Goal: Task Accomplishment & Management: Use online tool/utility

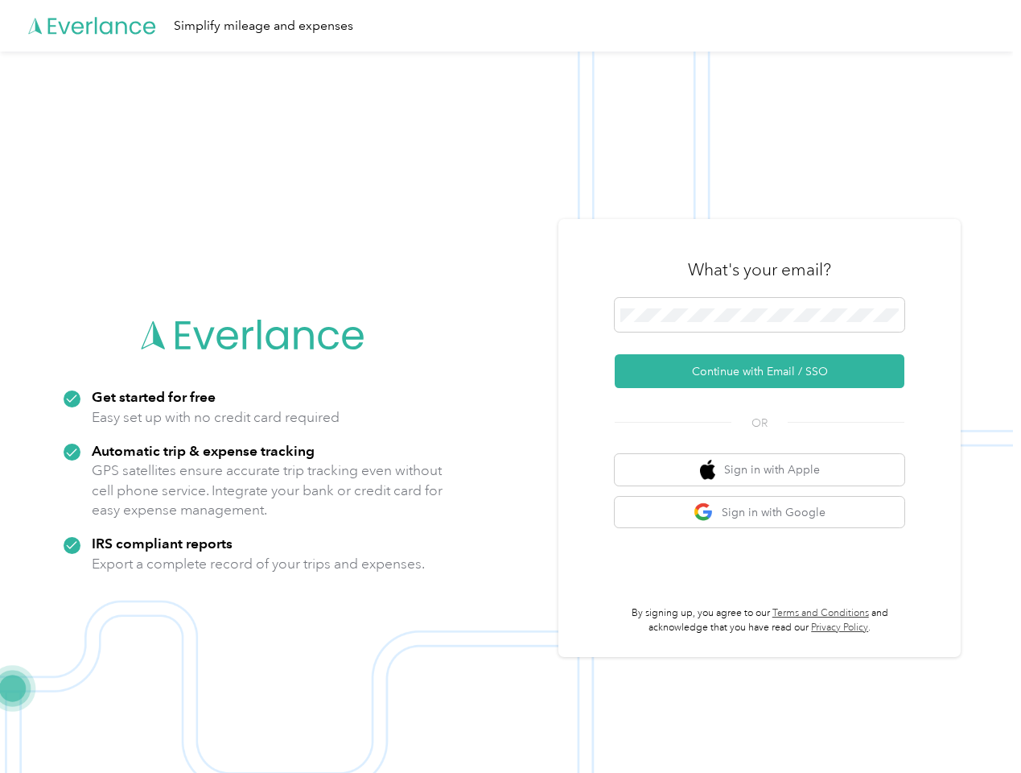
click at [510, 386] on img at bounding box center [506, 438] width 1013 height 773
click at [510, 26] on div "Simplify mileage and expenses" at bounding box center [506, 26] width 1013 height 52
click at [766, 371] on button "Continue with Email / SSO" at bounding box center [760, 371] width 290 height 34
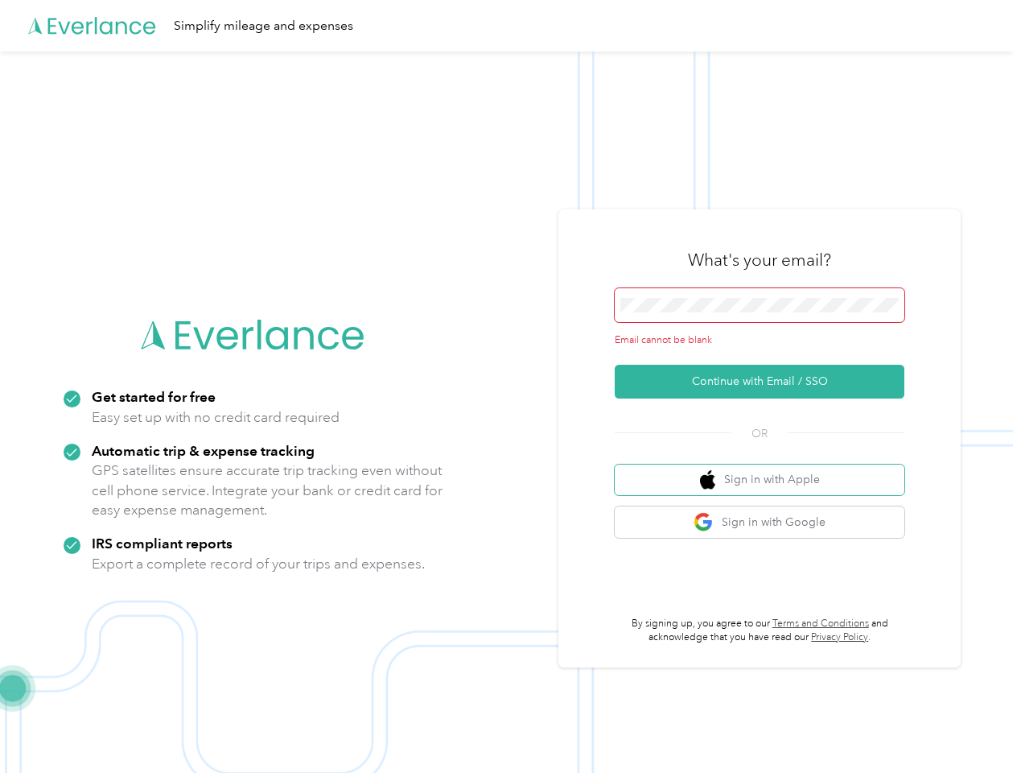
click at [766, 469] on button "Sign in with Apple" at bounding box center [760, 479] width 290 height 31
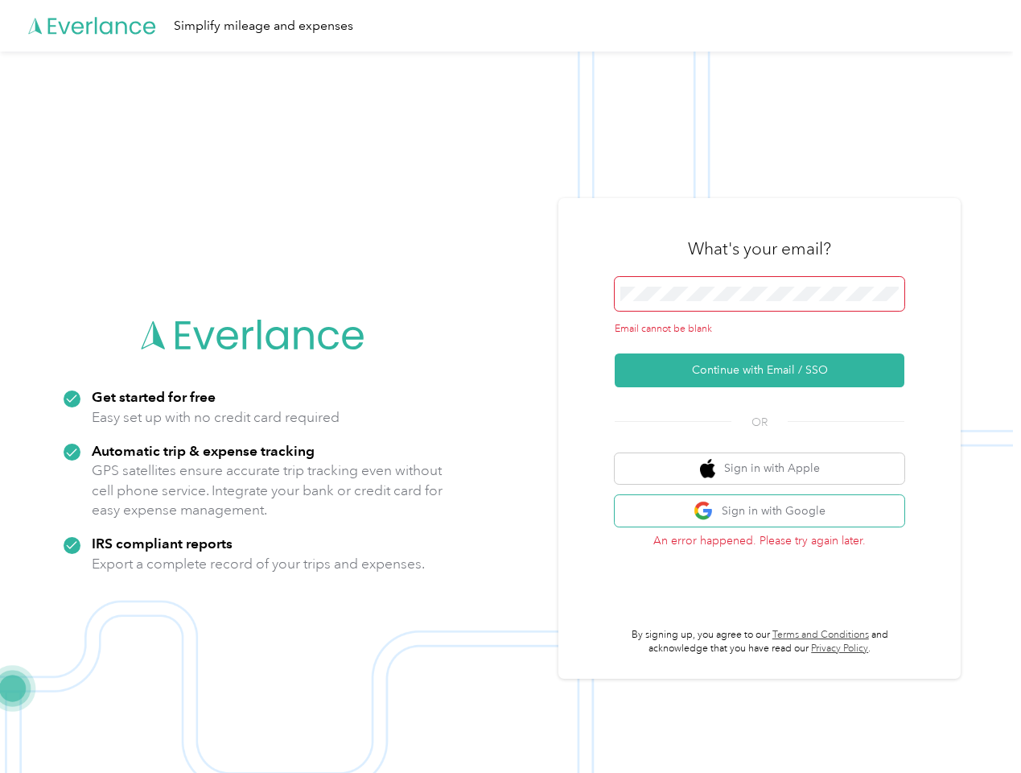
click at [766, 512] on button "Sign in with Google" at bounding box center [760, 510] width 290 height 31
